Goal: Information Seeking & Learning: Learn about a topic

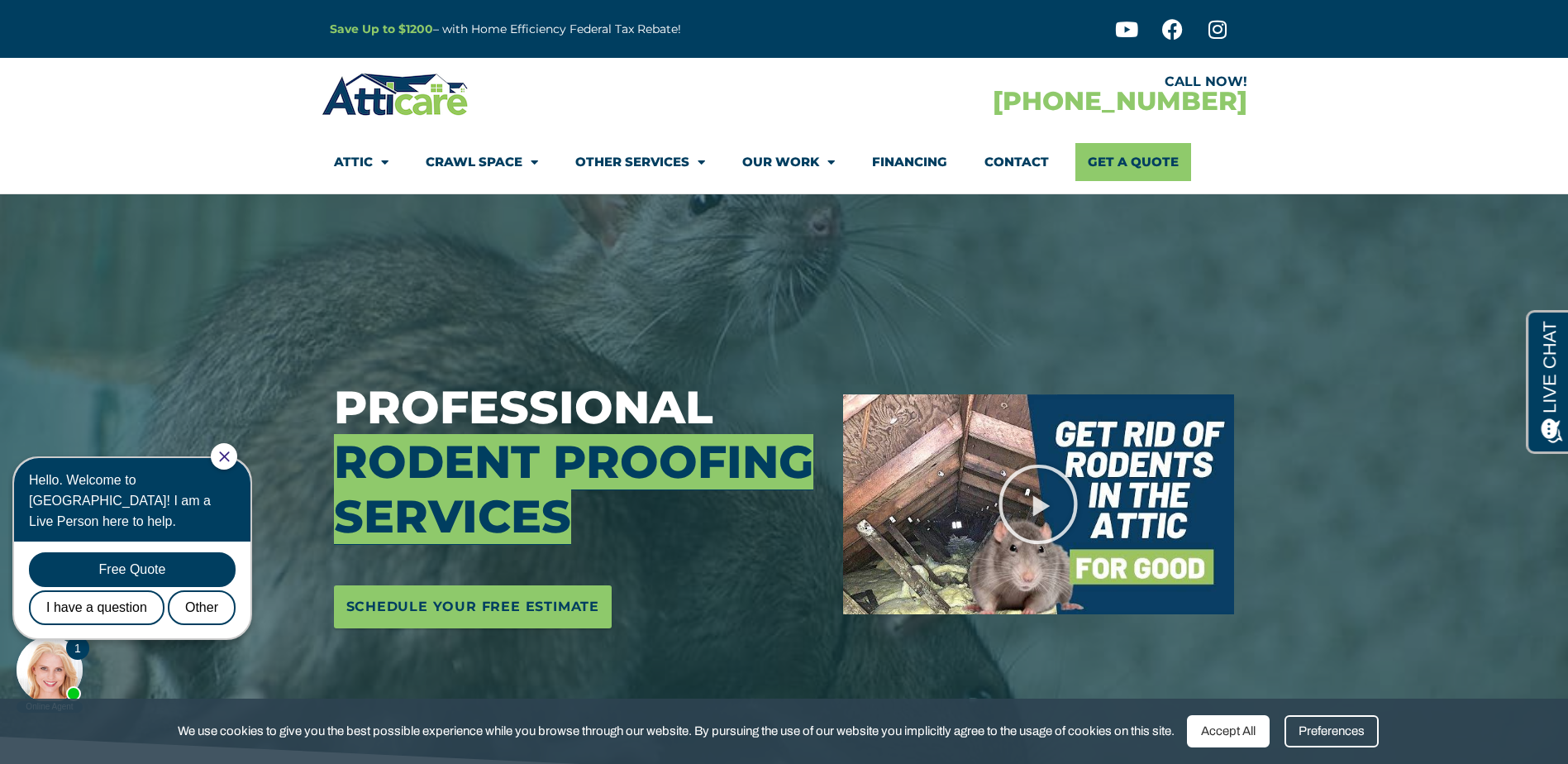
click at [792, 150] on link "Our Work" at bounding box center [788, 162] width 93 height 38
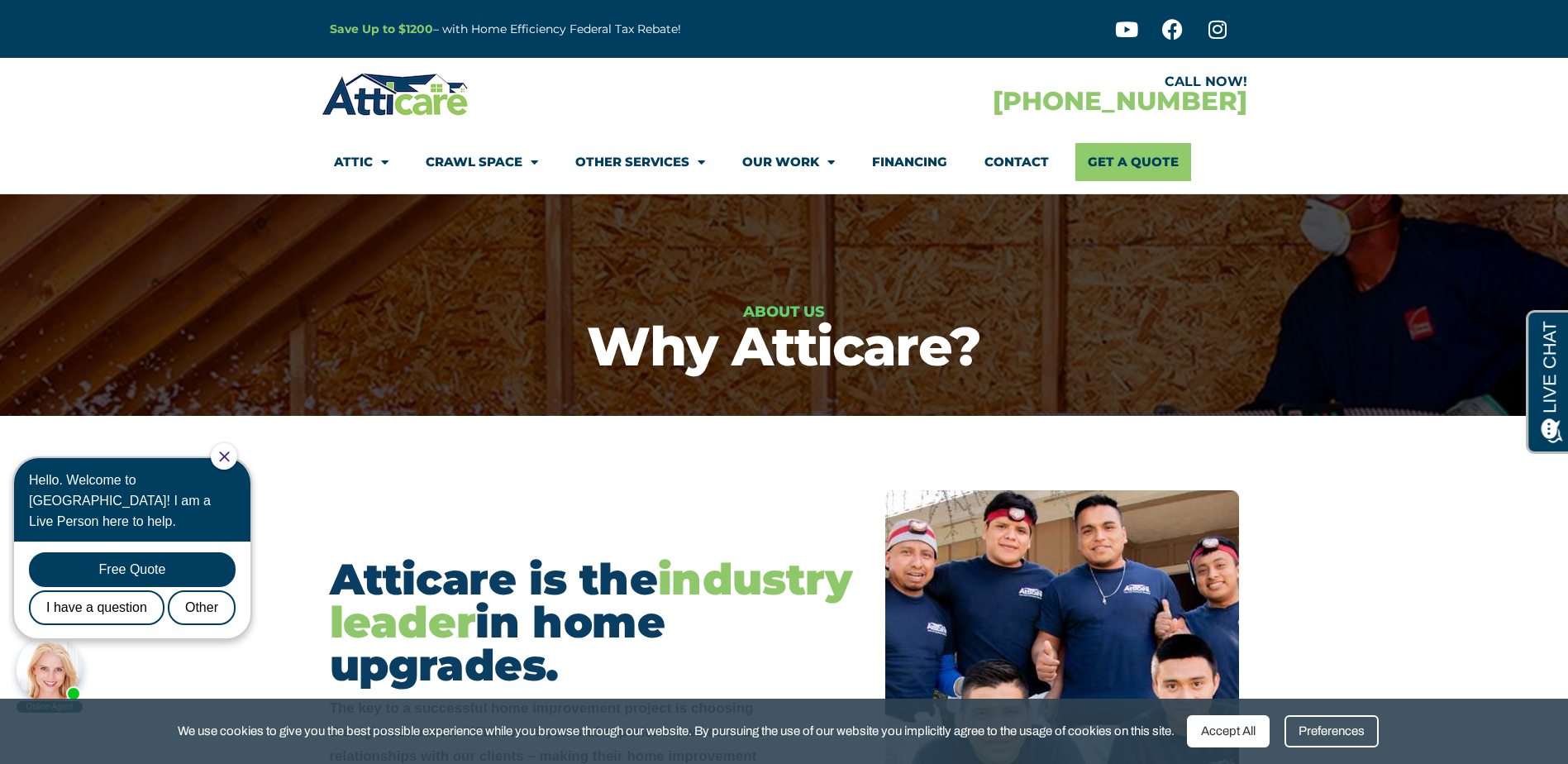
click at [237, 461] on div at bounding box center [224, 456] width 27 height 27
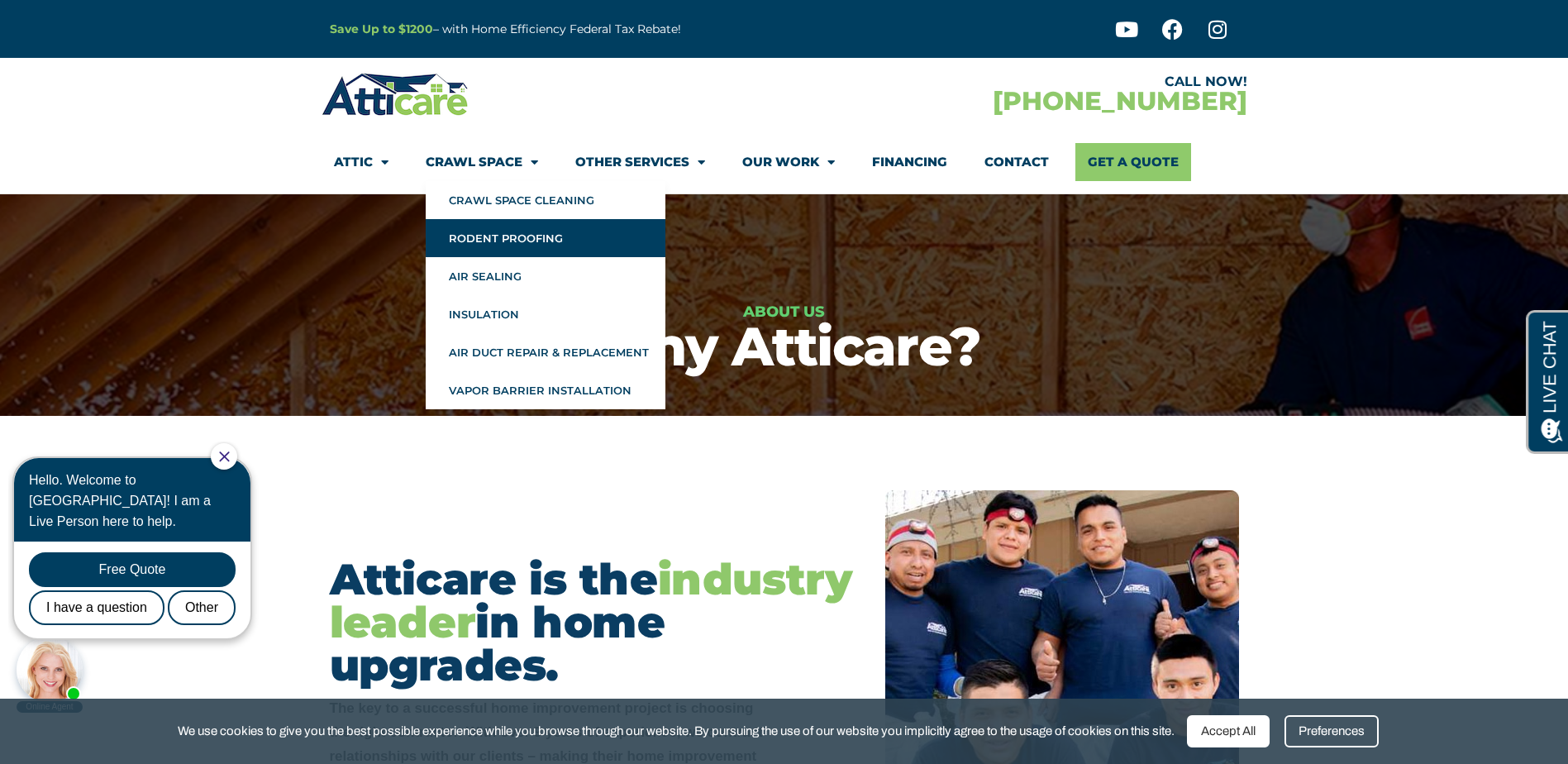
click at [481, 240] on link "Rodent Proofing" at bounding box center [545, 238] width 240 height 38
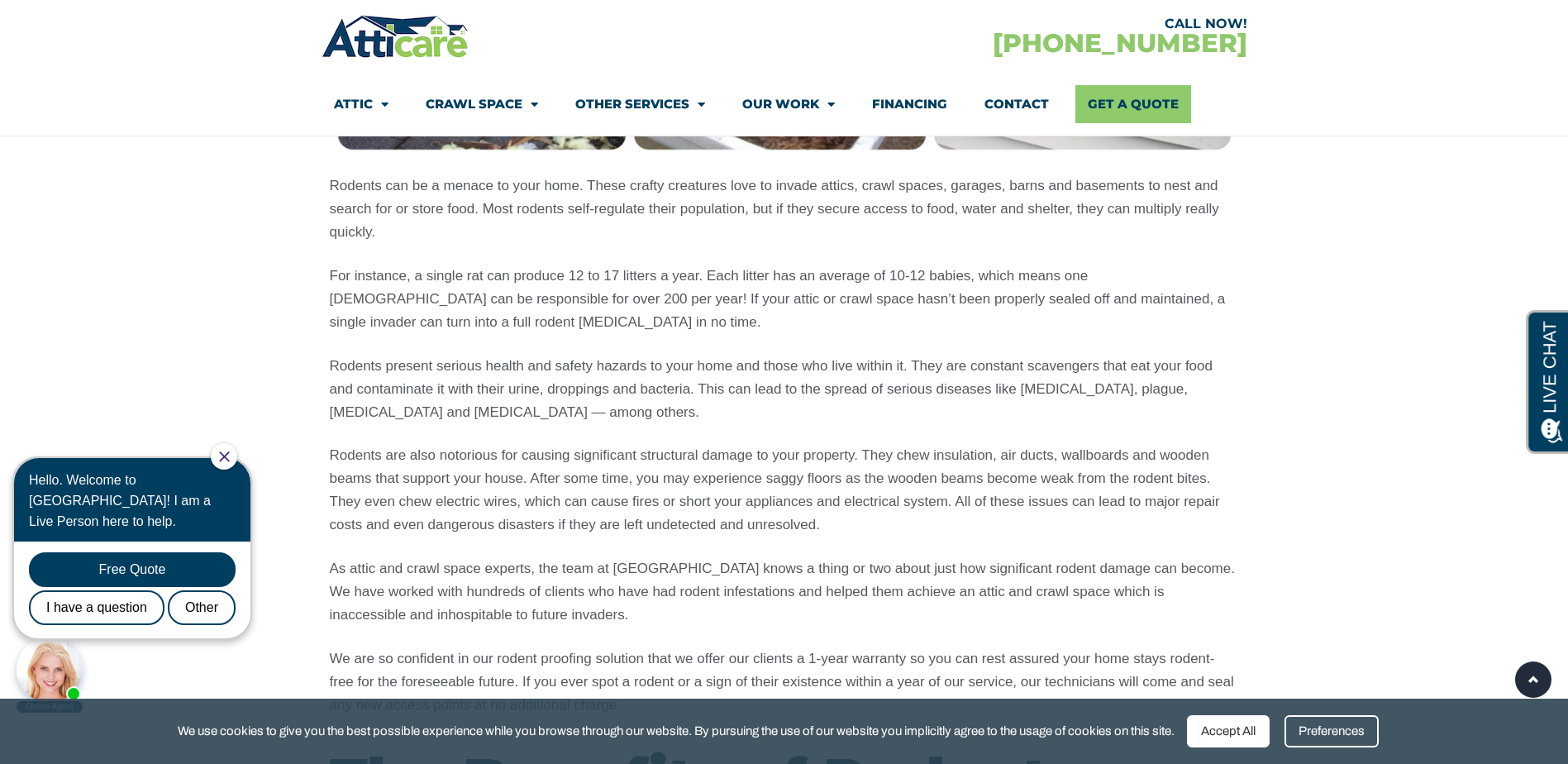
scroll to position [1112, 0]
